Goal: Transaction & Acquisition: Book appointment/travel/reservation

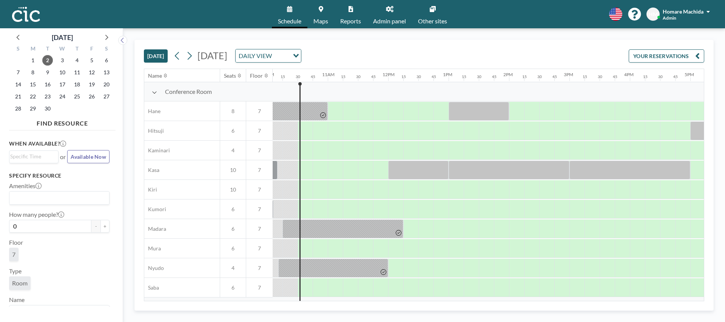
scroll to position [0, 619]
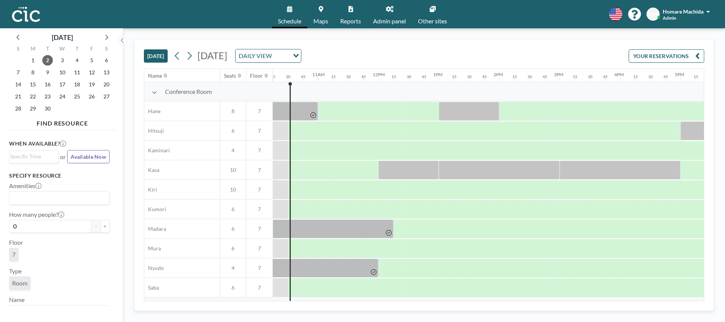
click at [660, 12] on div "HM Homare Machida Admin" at bounding box center [679, 14] width 66 height 13
click at [345, 18] on span "Reports" at bounding box center [350, 21] width 21 height 6
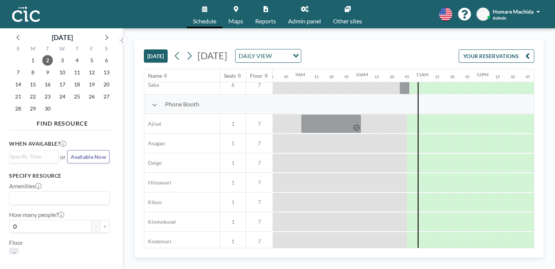
scroll to position [194, 515]
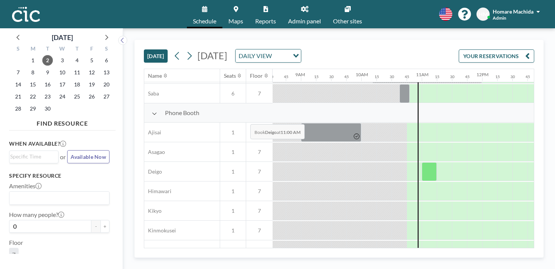
click at [422, 162] on div at bounding box center [429, 171] width 15 height 19
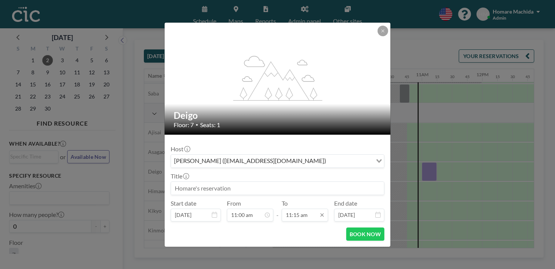
scroll to position [542, 0]
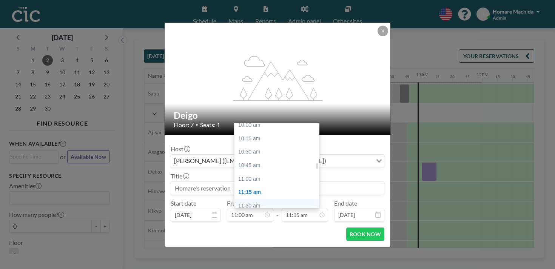
click at [278, 199] on div "11:30 am" at bounding box center [277, 206] width 85 height 14
type input "11:30 am"
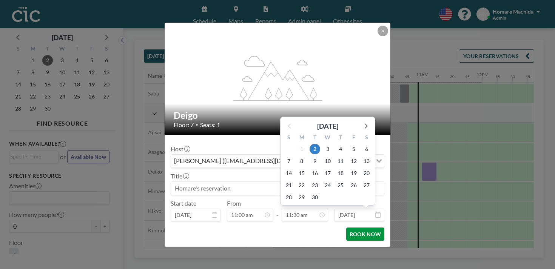
scroll to position [554, 0]
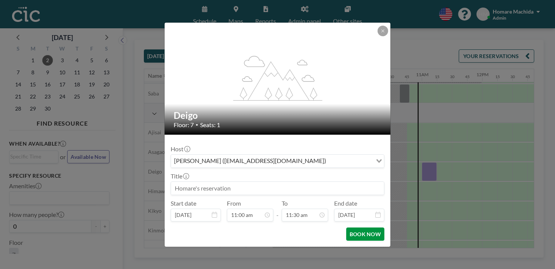
click at [346, 228] on button "BOOK NOW" at bounding box center [365, 234] width 38 height 13
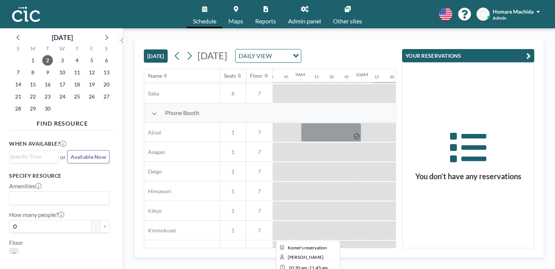
click at [392, 261] on div at bounding box center [430, 270] width 76 height 19
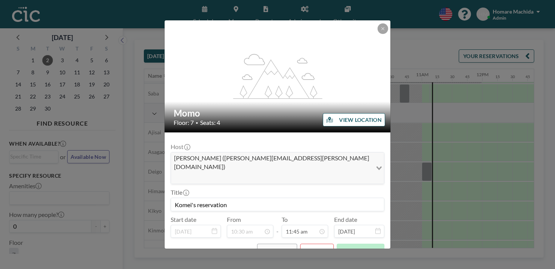
scroll to position [0, 0]
click at [378, 34] on button at bounding box center [383, 28] width 11 height 11
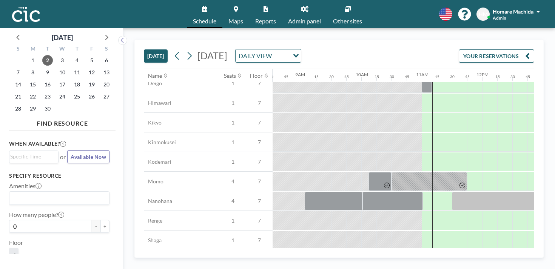
scroll to position [282, 515]
click at [432, 162] on div at bounding box center [432, 153] width 1 height 706
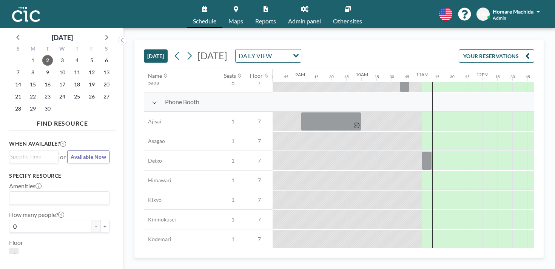
scroll to position [203, 515]
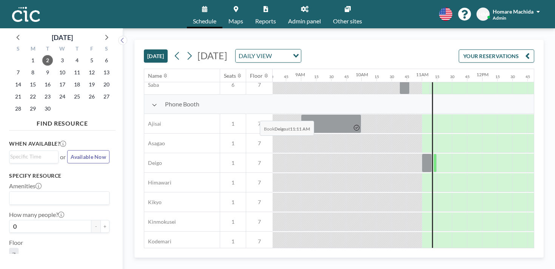
click at [434, 154] on div at bounding box center [435, 163] width 3 height 19
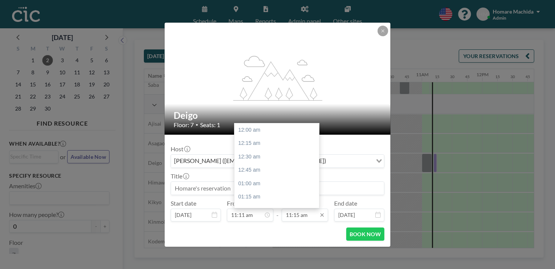
scroll to position [542, 0]
click at [304, 209] on input "11:15 am" at bounding box center [305, 215] width 46 height 13
click at [272, 199] on div "11:30 am" at bounding box center [277, 206] width 85 height 14
type input "11:30 am"
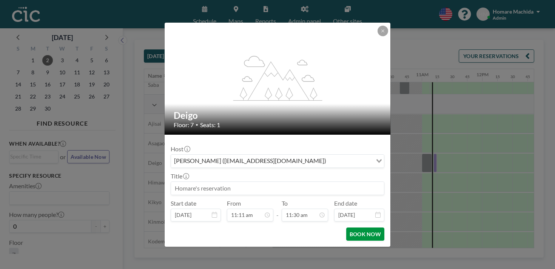
click at [346, 228] on button "BOOK NOW" at bounding box center [365, 234] width 38 height 13
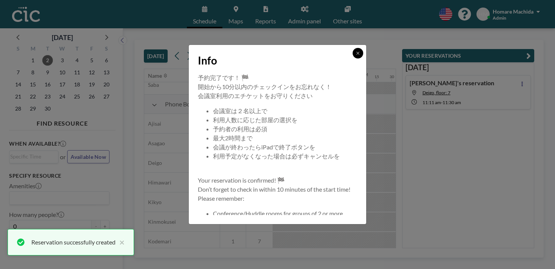
click at [353, 59] on button at bounding box center [358, 53] width 11 height 11
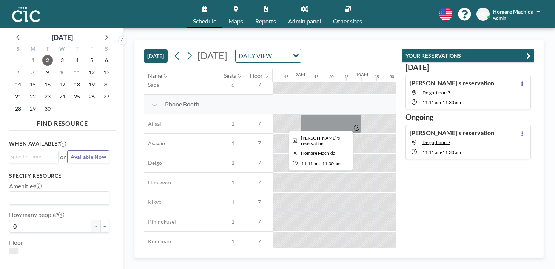
click at [433, 154] on div at bounding box center [442, 163] width 19 height 19
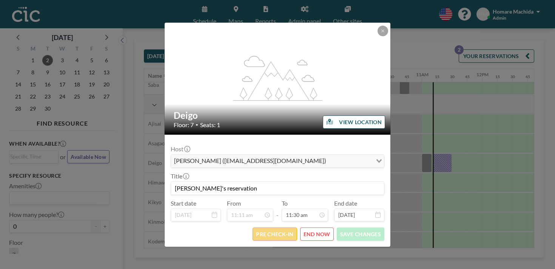
click at [275, 228] on button "PRE CHECK-IN" at bounding box center [275, 234] width 44 height 13
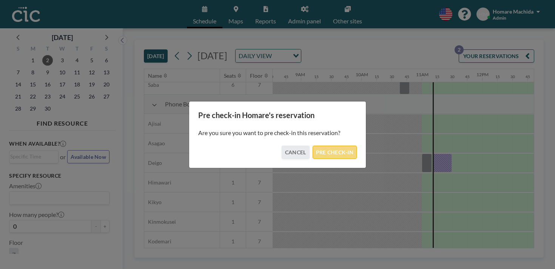
click at [326, 153] on button "PRE CHECK-IN" at bounding box center [335, 152] width 44 height 13
